Goal: Task Accomplishment & Management: Manage account settings

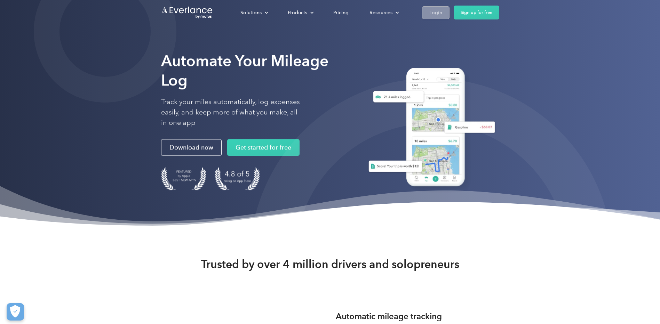
click at [432, 11] on div "Login" at bounding box center [435, 12] width 13 height 9
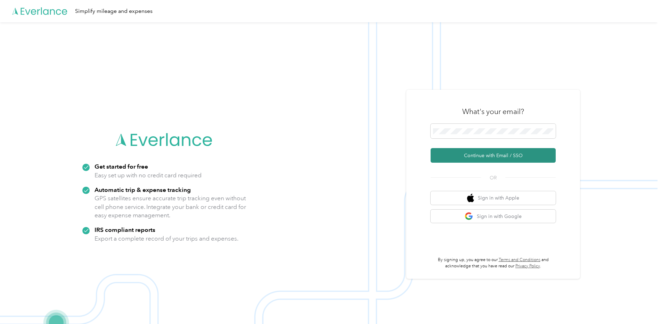
click at [524, 155] on button "Continue with Email / SSO" at bounding box center [493, 155] width 125 height 15
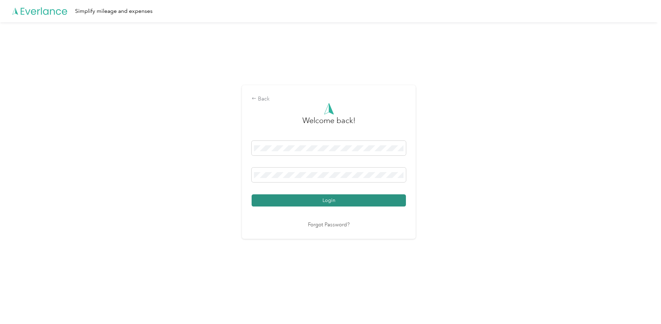
click at [306, 199] on button "Login" at bounding box center [329, 200] width 154 height 12
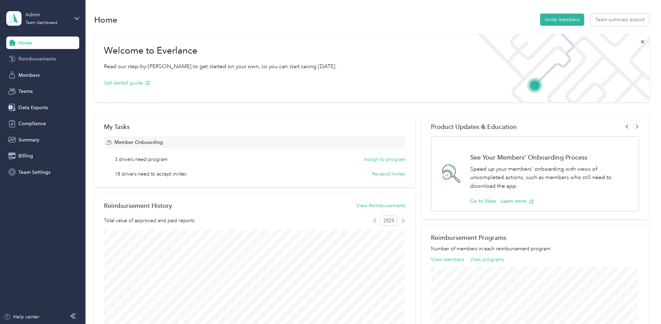
click at [27, 55] on div "Reimbursements" at bounding box center [42, 59] width 73 height 13
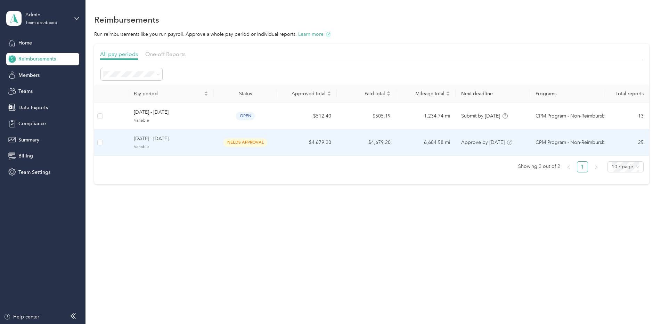
click at [146, 140] on span "[DATE] - [DATE]" at bounding box center [171, 139] width 74 height 8
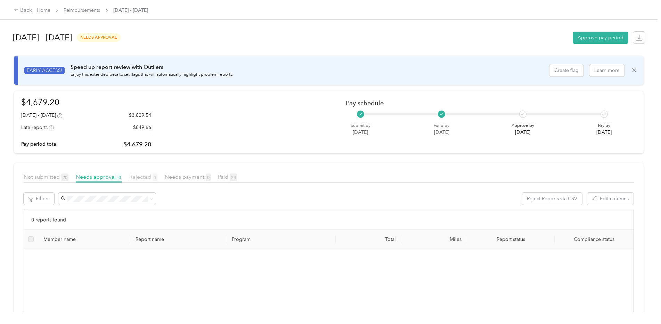
click at [138, 177] on span "Rejected 1" at bounding box center [143, 177] width 28 height 7
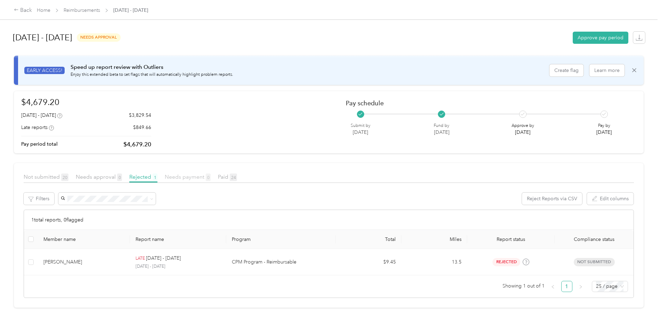
click at [183, 175] on span "Needs payment 0" at bounding box center [188, 177] width 46 height 7
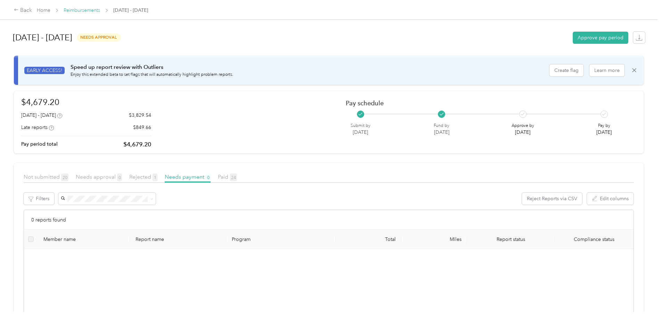
click at [94, 9] on link "Reimbursements" at bounding box center [82, 10] width 37 height 6
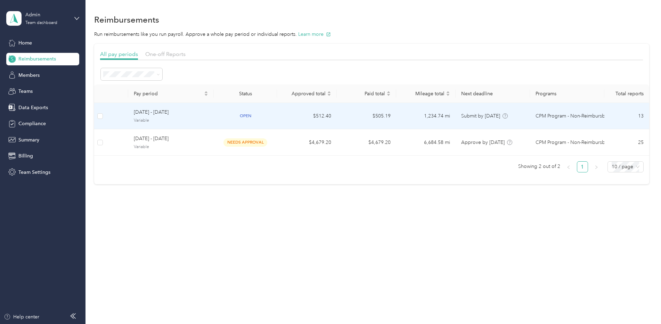
click at [148, 115] on span "[DATE] - [DATE]" at bounding box center [171, 113] width 74 height 8
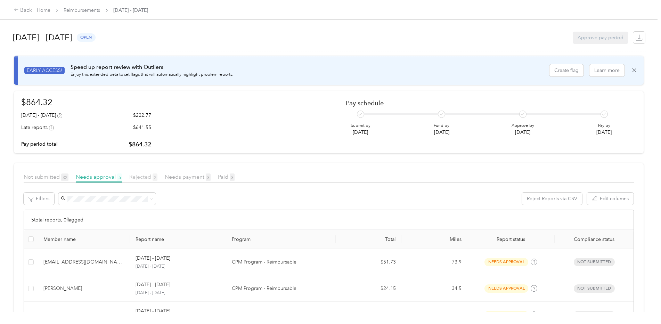
click at [146, 176] on span "Rejected 2" at bounding box center [143, 177] width 28 height 7
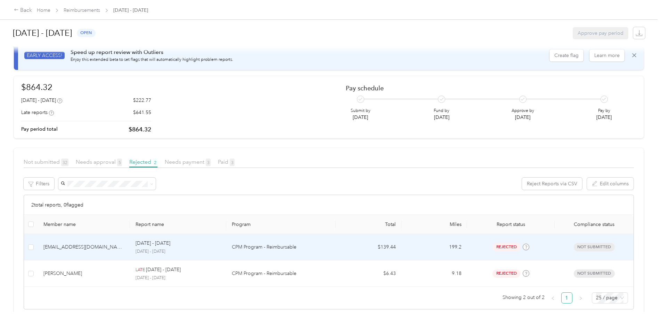
scroll to position [27, 0]
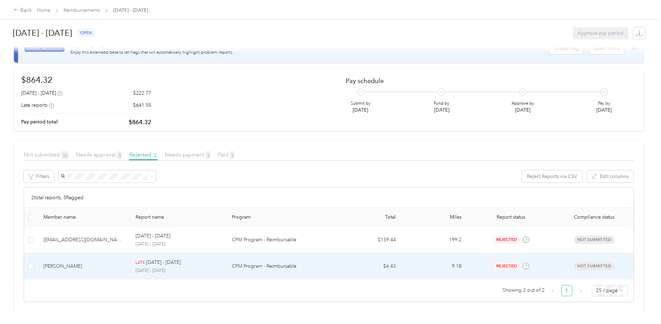
click at [156, 259] on p "[DATE] - [DATE]" at bounding box center [163, 263] width 35 height 8
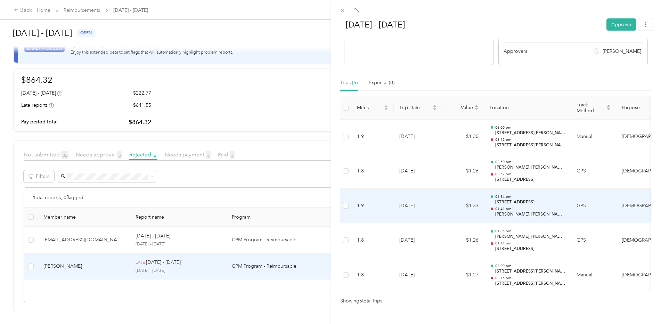
scroll to position [137, 0]
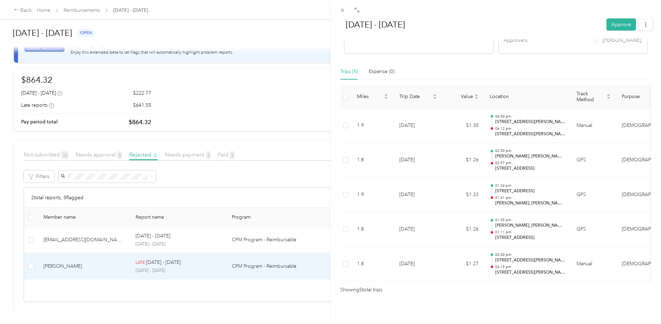
click at [194, 149] on div "[DATE] - [DATE] Approve Rejected Awaiting on resubmission View activity & comme…" at bounding box center [330, 162] width 661 height 324
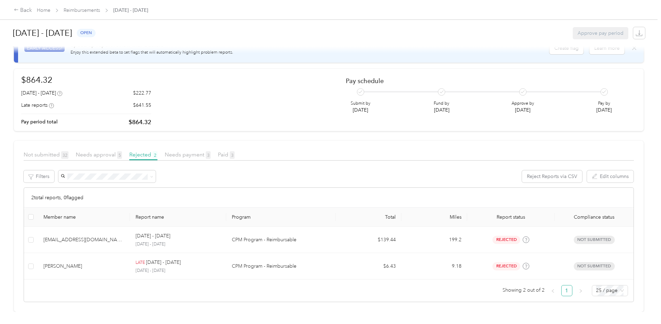
click at [194, 151] on span "Needs payment 3" at bounding box center [188, 154] width 46 height 7
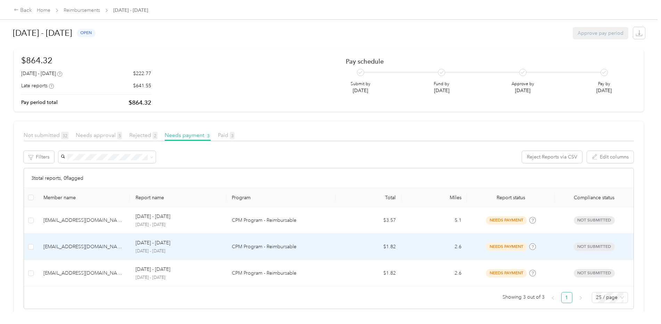
scroll to position [54, 0]
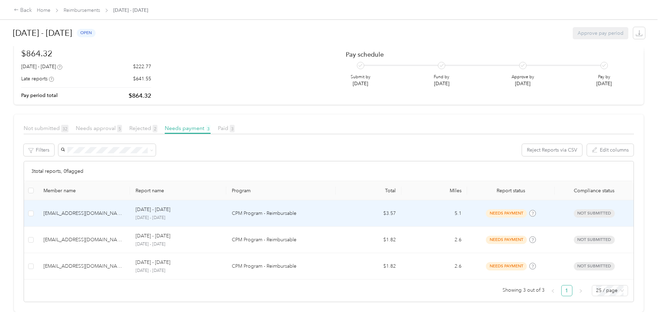
click at [141, 208] on p "[DATE] - [DATE]" at bounding box center [153, 210] width 35 height 8
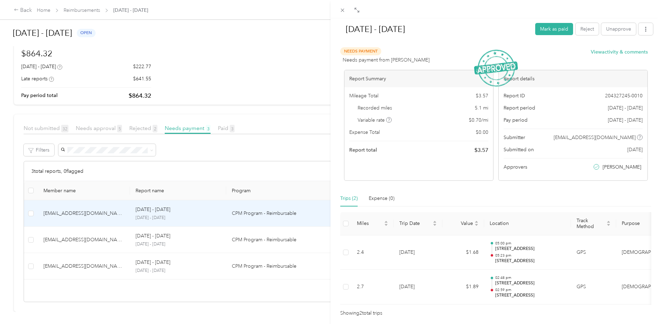
click at [164, 240] on div "[DATE] - [DATE] Mark as paid Reject Unapprove Needs Payment Needs payment from …" at bounding box center [330, 162] width 661 height 324
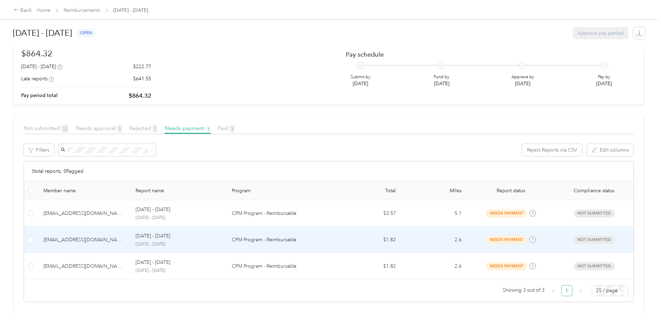
click at [164, 241] on p "[DATE] - [DATE]" at bounding box center [178, 244] width 85 height 6
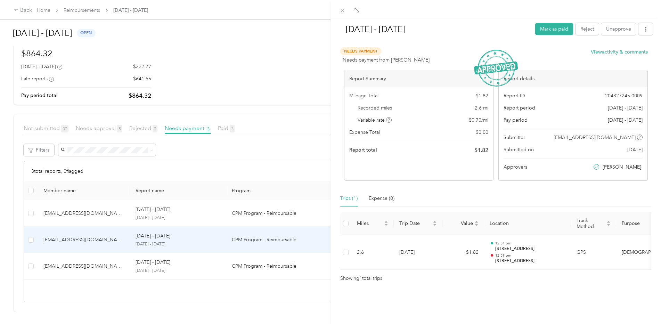
click at [153, 259] on div "[DATE] - [DATE] Mark as paid Reject Unapprove Needs Payment Needs payment from …" at bounding box center [330, 162] width 661 height 324
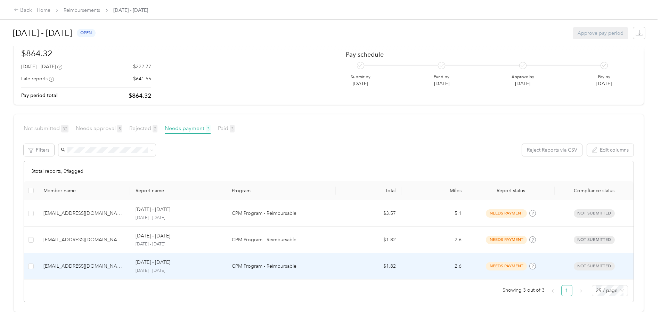
click at [153, 259] on p "[DATE] - [DATE]" at bounding box center [153, 263] width 35 height 8
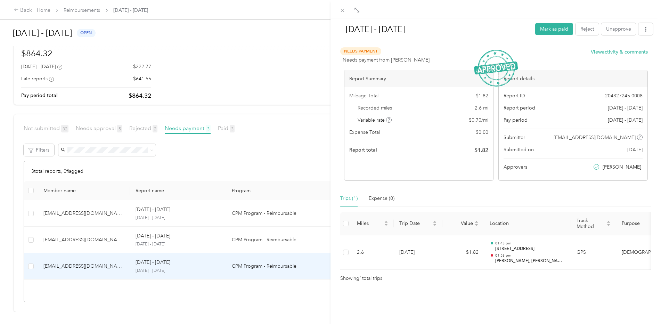
click at [90, 122] on div "[DATE] - [DATE] Mark as paid Reject Unapprove Needs Payment Needs payment from …" at bounding box center [330, 162] width 661 height 324
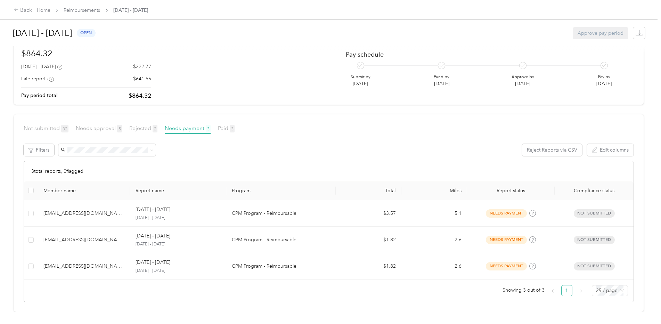
click at [90, 122] on div at bounding box center [330, 162] width 661 height 324
click at [100, 125] on span "Needs approval 5" at bounding box center [99, 128] width 46 height 7
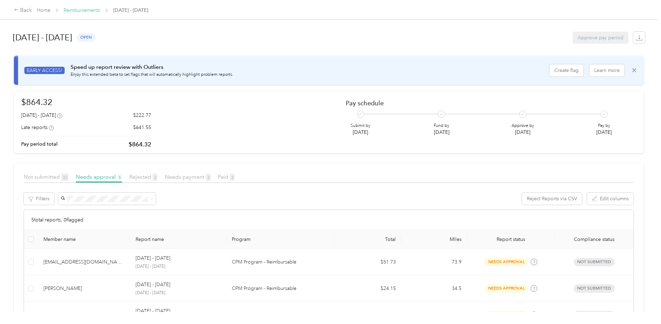
click at [84, 9] on link "Reimbursements" at bounding box center [82, 10] width 37 height 6
